Goal: Task Accomplishment & Management: Complete application form

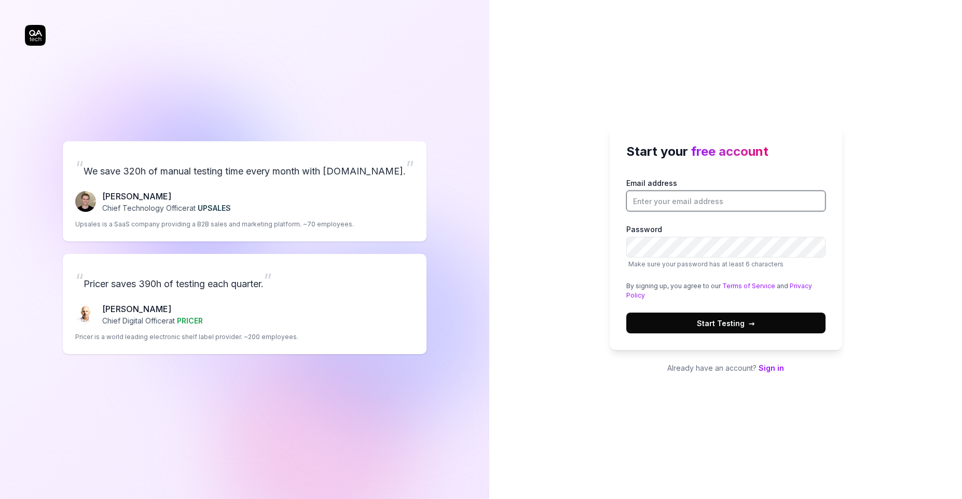
click at [659, 203] on input "Email address" at bounding box center [725, 200] width 199 height 21
click at [565, 210] on div "Start your free account Email address Password Make sure your password has at l…" at bounding box center [725, 249] width 473 height 499
click at [679, 196] on input "Email address" at bounding box center [725, 200] width 199 height 21
click at [669, 192] on input "Email address" at bounding box center [725, 200] width 199 height 21
type input "harshmastic@gmail.com"
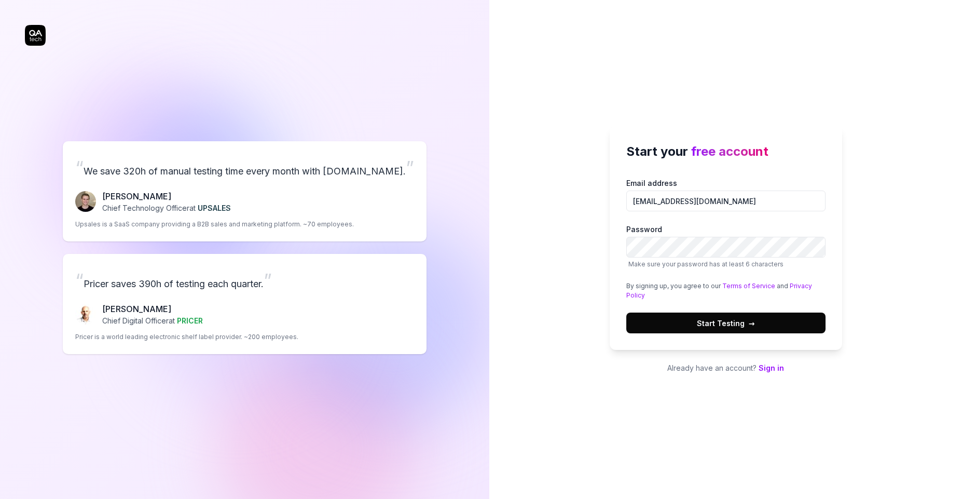
click at [719, 326] on span "Start Testing →" at bounding box center [726, 323] width 58 height 11
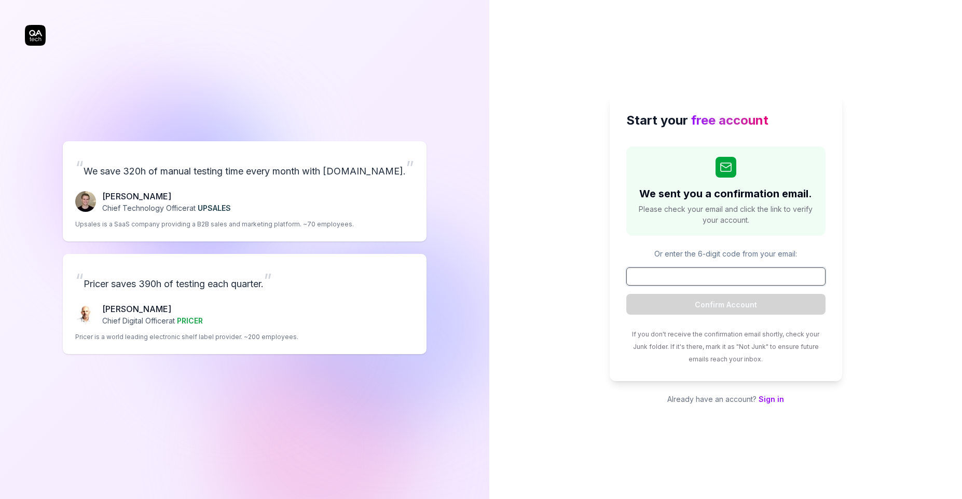
paste input "https:"
type input "https:"
type input "397227"
click at [720, 300] on button "Confirm Account" at bounding box center [725, 304] width 199 height 21
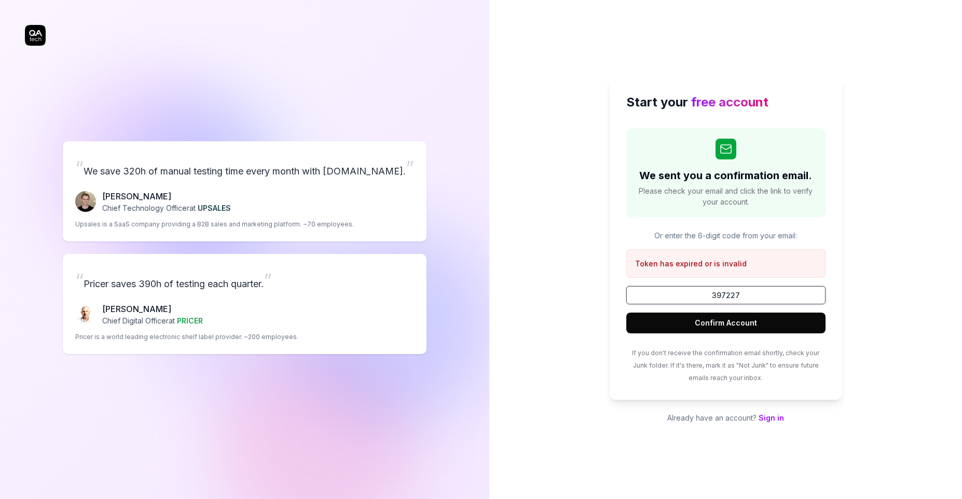
click at [771, 290] on input "397227" at bounding box center [725, 295] width 199 height 18
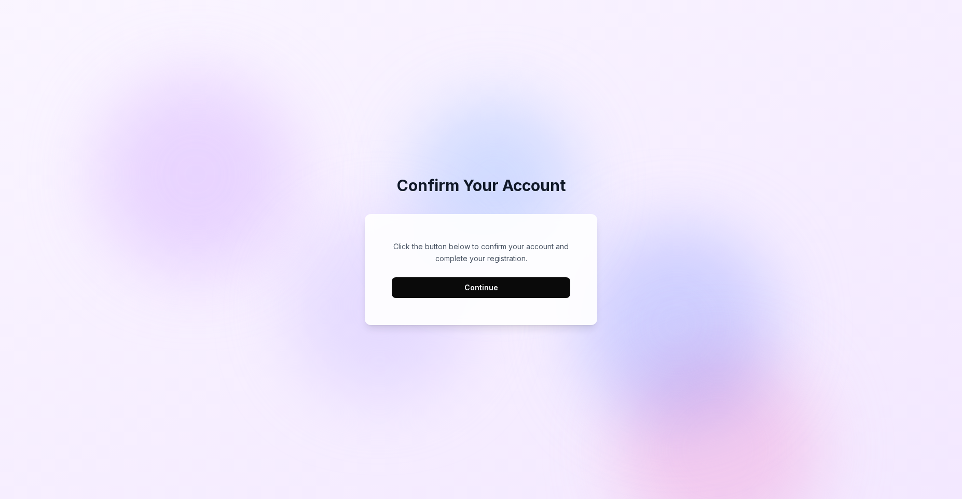
click at [470, 289] on button "Continue" at bounding box center [481, 287] width 179 height 21
